Goal: Transaction & Acquisition: Purchase product/service

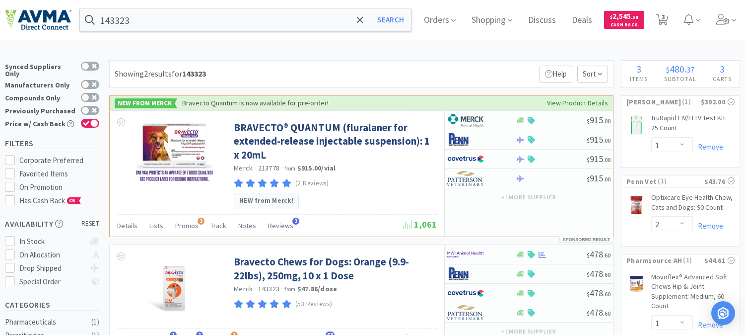
select select "1"
select select "2"
select select "1"
click at [174, 21] on input "143323" at bounding box center [246, 19] width 332 height 23
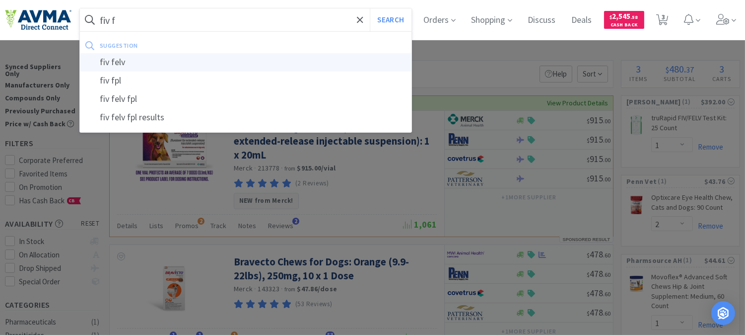
click at [111, 62] on div "fiv felv" at bounding box center [246, 62] width 332 height 18
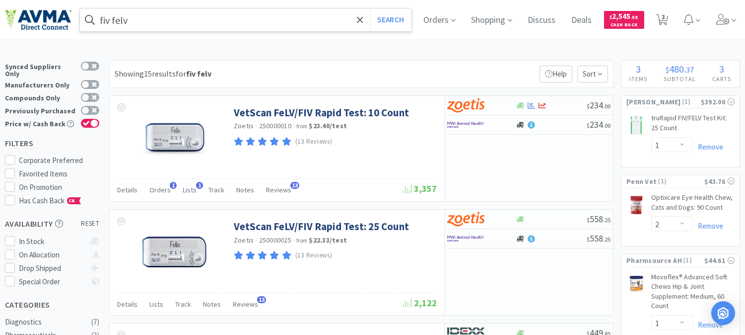
click at [111, 20] on input "fiv felv" at bounding box center [246, 19] width 332 height 23
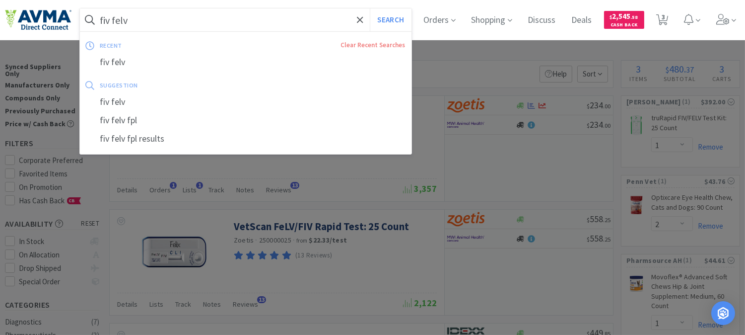
click at [106, 19] on input "fiv felv" at bounding box center [246, 19] width 332 height 23
click at [111, 19] on input "fiv felv" at bounding box center [246, 19] width 332 height 23
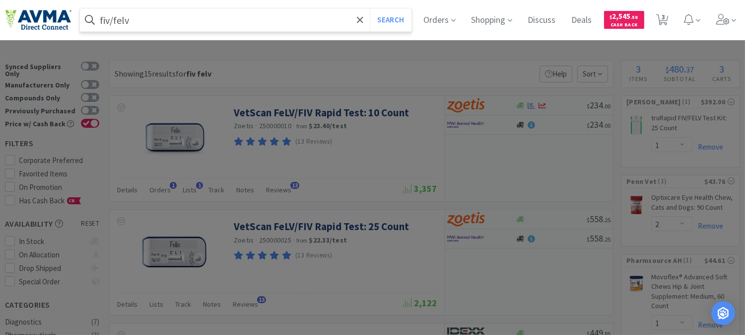
click at [146, 21] on input "fiv/felv" at bounding box center [246, 19] width 332 height 23
click at [370, 8] on button "Search" at bounding box center [390, 19] width 41 height 23
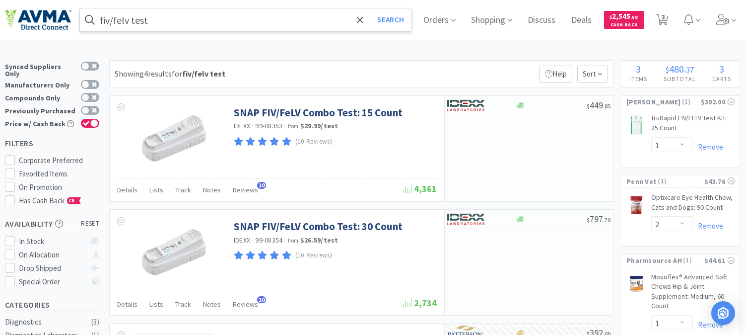
click at [115, 20] on input "fiv/felv test" at bounding box center [246, 19] width 332 height 23
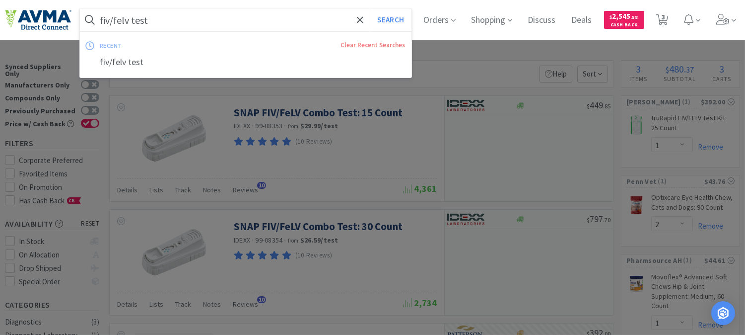
click at [113, 19] on input "fiv/felv test" at bounding box center [246, 19] width 332 height 23
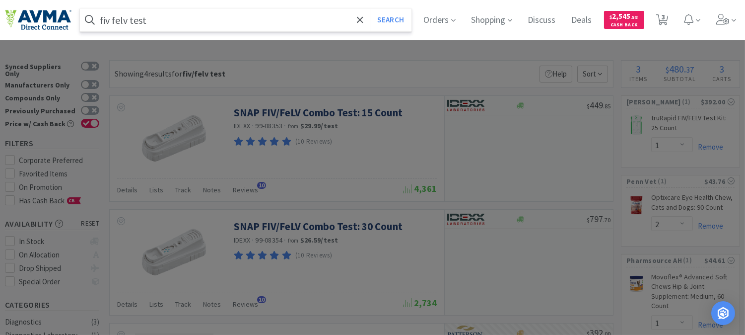
type input "fiv felv test"
click at [370, 8] on button "Search" at bounding box center [390, 19] width 41 height 23
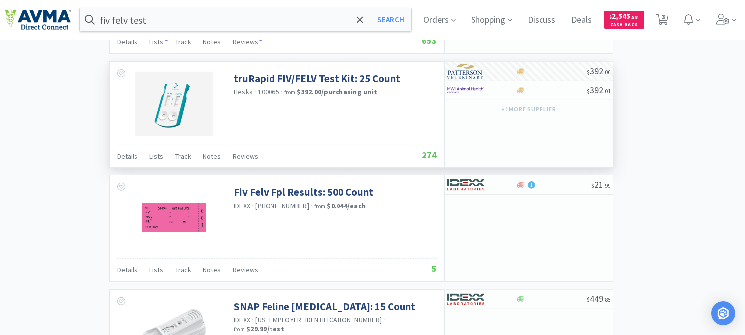
scroll to position [662, 0]
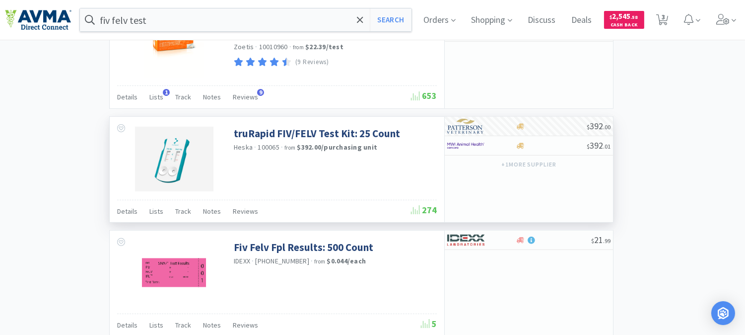
click at [356, 169] on div "truRapid FIV/FELV Test Kit: 25 Count [PERSON_NAME] · 100065 · from $392.00 / pu…" at bounding box center [277, 158] width 335 height 82
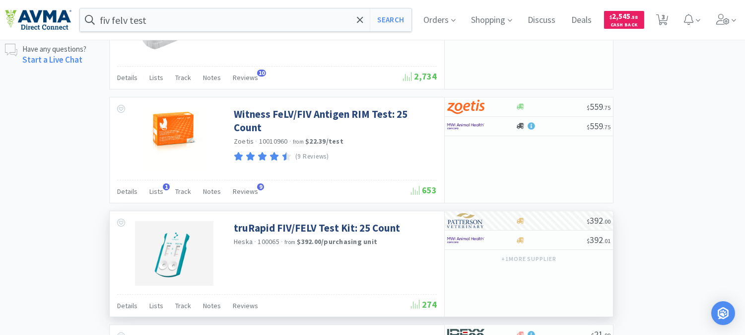
scroll to position [551, 0]
